Goal: Task Accomplishment & Management: Manage account settings

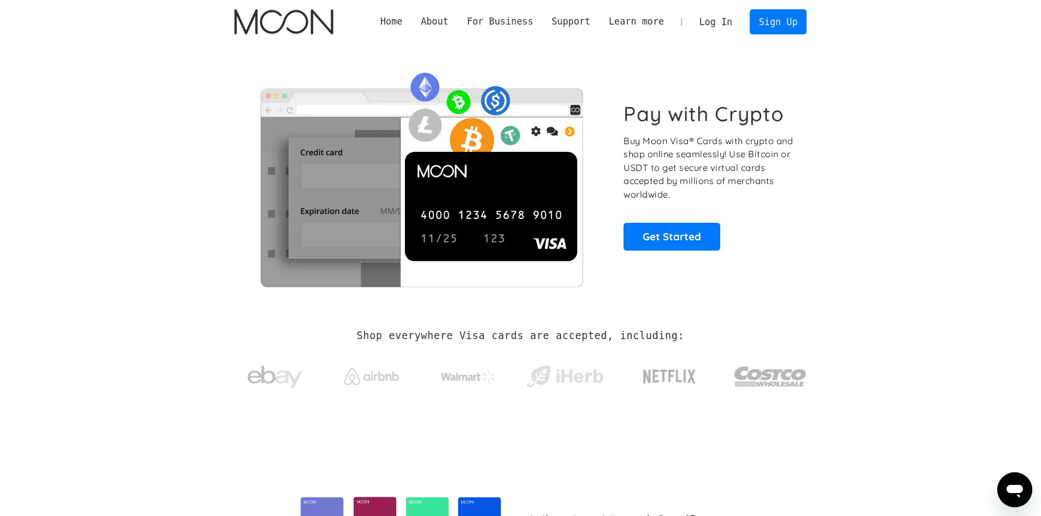
click at [722, 24] on link "Log In" at bounding box center [715, 22] width 51 height 24
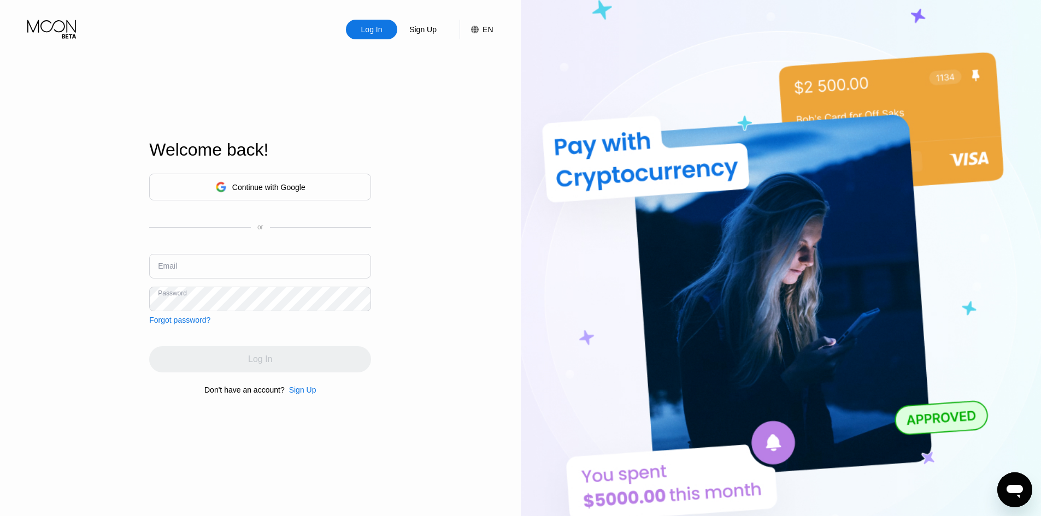
click at [244, 273] on input "text" at bounding box center [260, 266] width 222 height 25
paste input "[EMAIL_ADDRESS][DOMAIN_NAME]"
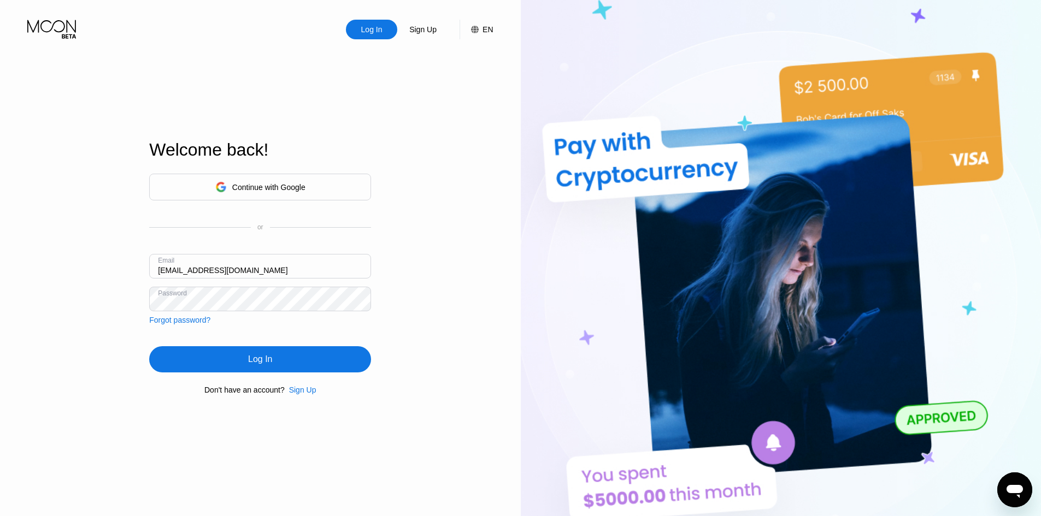
type input "[EMAIL_ADDRESS][DOMAIN_NAME]"
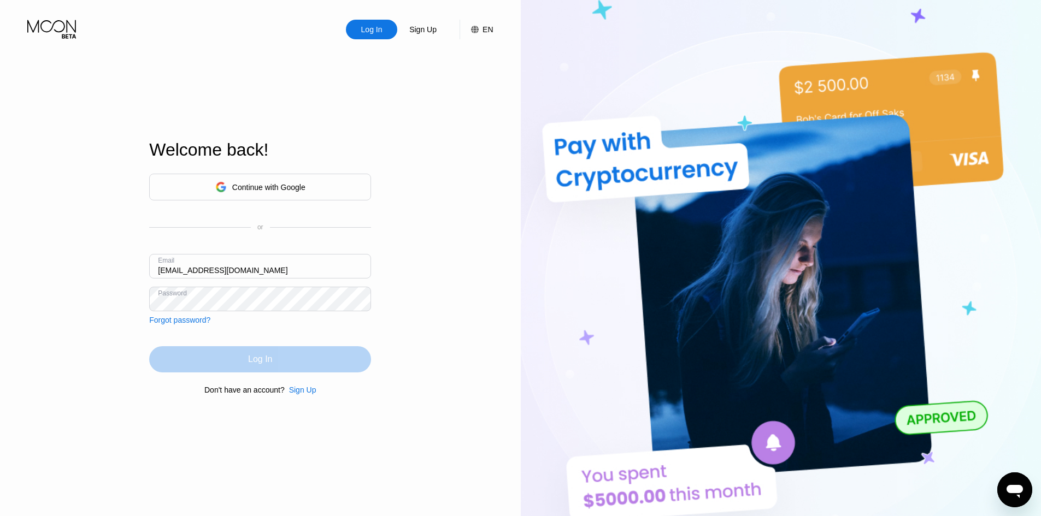
click at [246, 353] on div "Log In" at bounding box center [260, 359] width 222 height 26
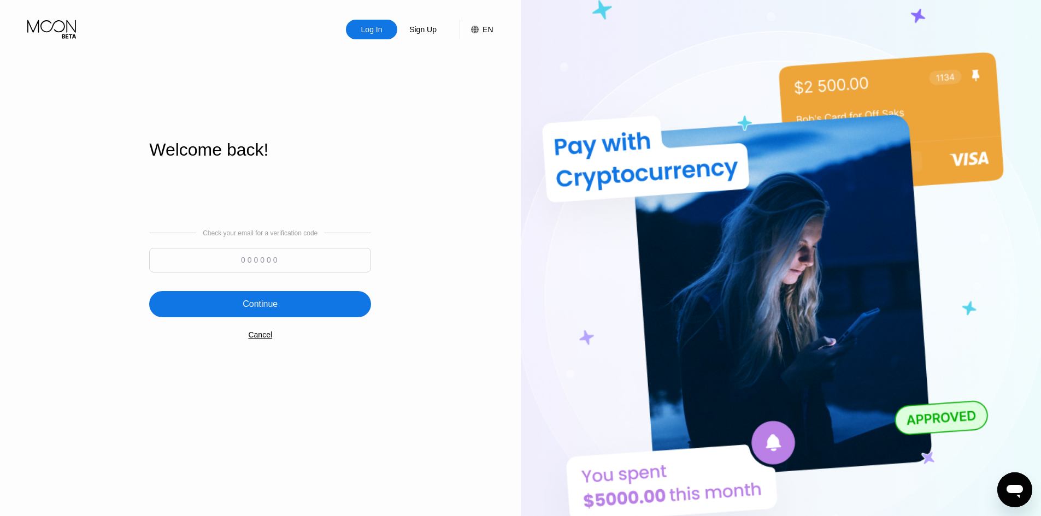
click at [234, 266] on input at bounding box center [260, 260] width 222 height 25
paste input "907730"
type input "907730"
click at [271, 320] on div "Check your email for a verification code 907730 Continue Cancel" at bounding box center [260, 284] width 222 height 222
click at [271, 313] on div "Continue" at bounding box center [260, 304] width 222 height 26
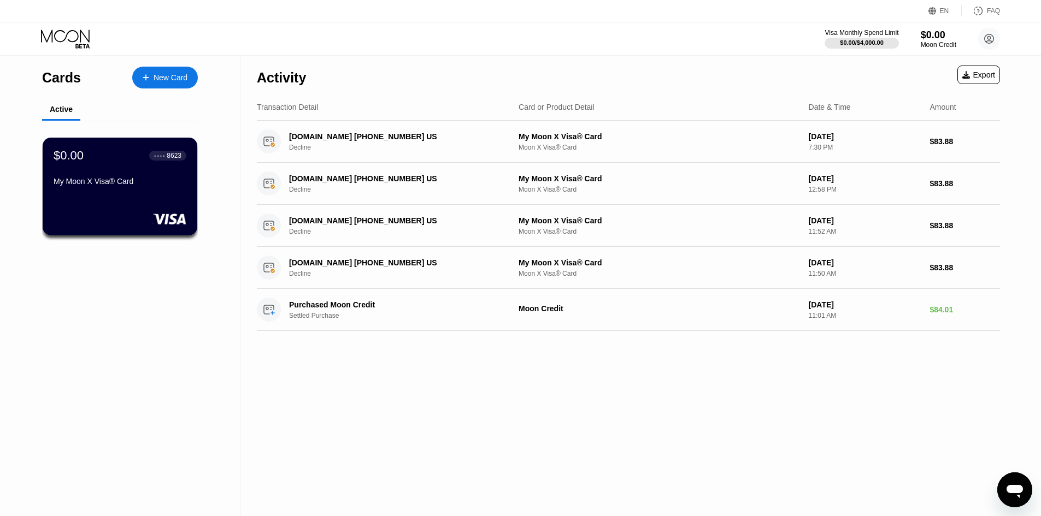
click at [160, 172] on div "$0.00 ● ● ● ● 8623 My Moon X Visa® Card" at bounding box center [120, 170] width 133 height 42
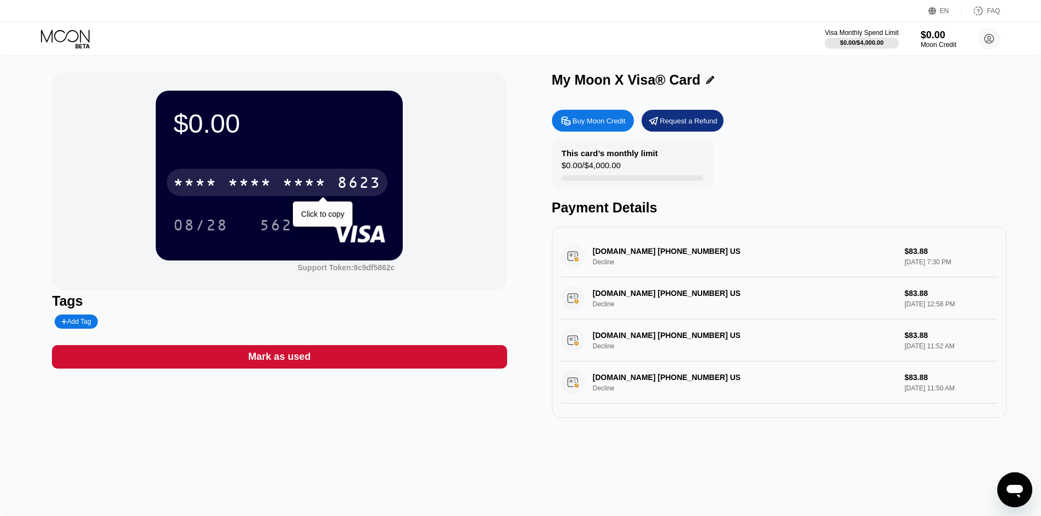
click at [309, 180] on div "* * * *" at bounding box center [305, 183] width 44 height 17
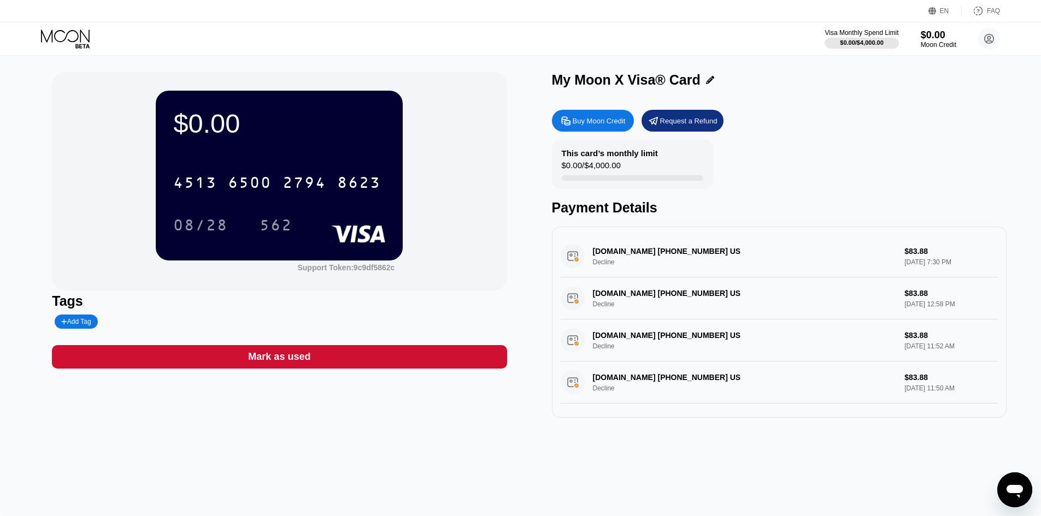
drag, startPoint x: 617, startPoint y: 272, endPoint x: 587, endPoint y: 270, distance: 29.6
click at [616, 272] on div "[DOMAIN_NAME] [PHONE_NUMBER] US Decline $83.88 [DATE] 7:30 PM" at bounding box center [779, 257] width 437 height 42
click at [587, 270] on div "[DOMAIN_NAME] [PHONE_NUMBER] US Decline $83.88 [DATE] 7:30 PM" at bounding box center [779, 257] width 437 height 42
drag, startPoint x: 1018, startPoint y: 252, endPoint x: 899, endPoint y: 255, distance: 118.6
click at [1015, 252] on div "$0.00 4513 6500 2794 8623 08/28 562 Support Token: 9c9df5862c Tags Add Tag Mark…" at bounding box center [520, 286] width 1041 height 461
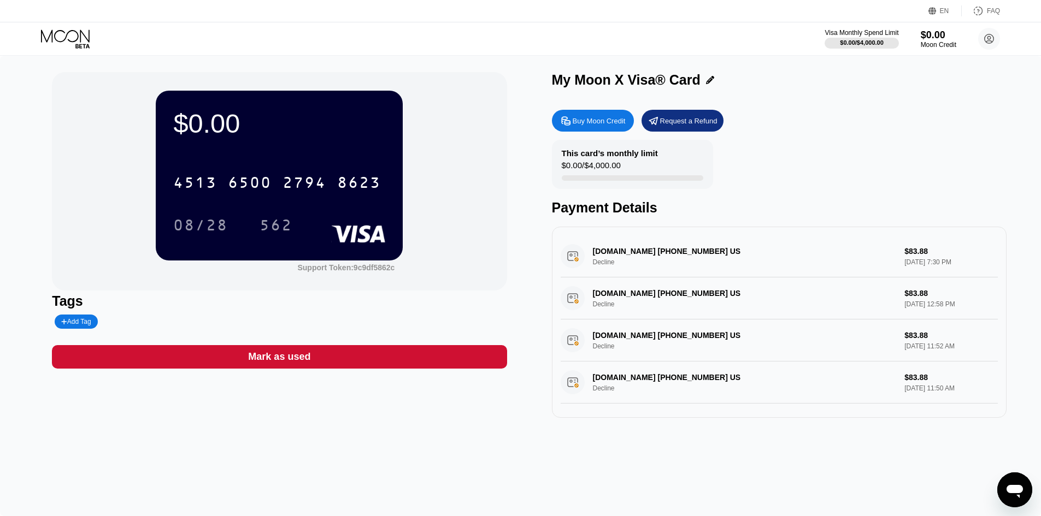
click at [848, 266] on div "[DOMAIN_NAME] [PHONE_NUMBER] US Decline $83.88 [DATE] 7:30 PM" at bounding box center [779, 257] width 437 height 42
click at [928, 273] on div "[DOMAIN_NAME] [PHONE_NUMBER] US Decline $83.88 [DATE] 7:30 PM" at bounding box center [779, 257] width 437 height 42
click at [855, 273] on div "[DOMAIN_NAME] [PHONE_NUMBER] US Decline $83.88 [DATE] 7:30 PM" at bounding box center [779, 257] width 437 height 42
